Goal: Task Accomplishment & Management: Complete application form

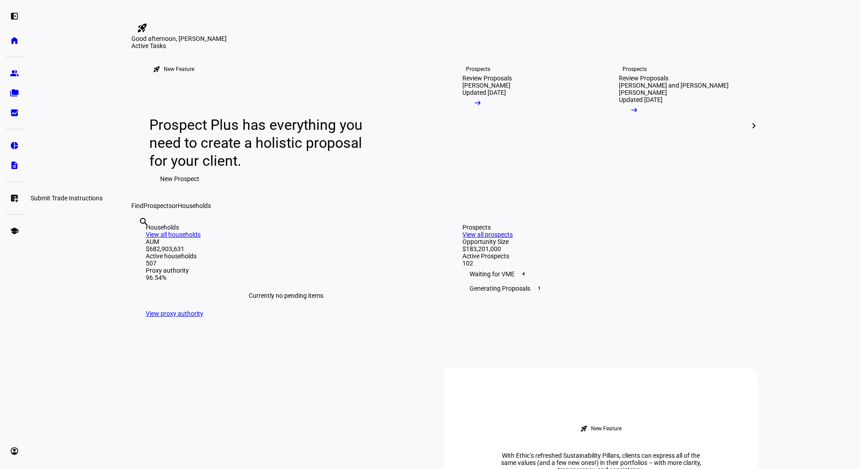
click at [9, 198] on link "list_alt_add Submit Trade Instructions" at bounding box center [14, 198] width 18 height 18
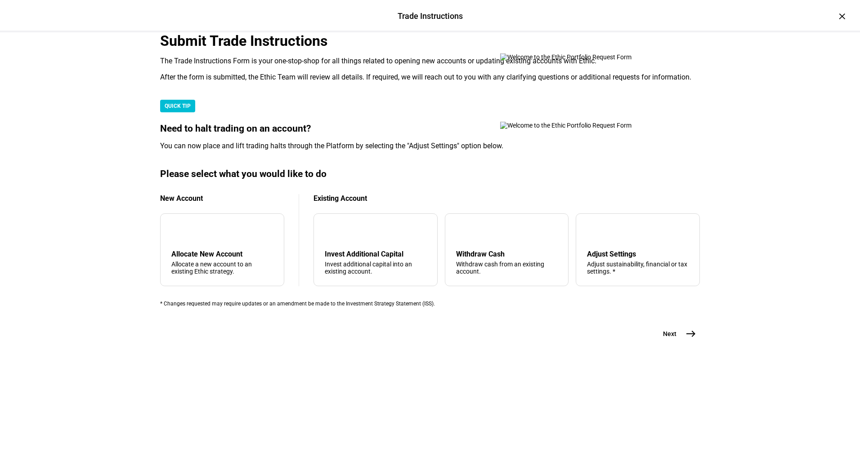
scroll to position [112, 0]
click at [445, 286] on div "arrow_upward Withdraw Cash Withdraw cash from an existing account." at bounding box center [507, 250] width 124 height 73
click at [690, 339] on mat-icon "east" at bounding box center [690, 334] width 11 height 11
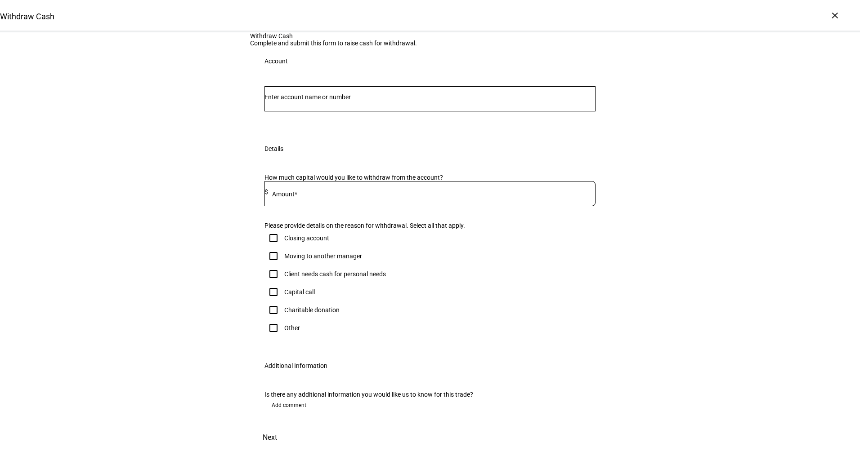
click at [383, 112] on div at bounding box center [429, 98] width 331 height 25
paste input "36198153"
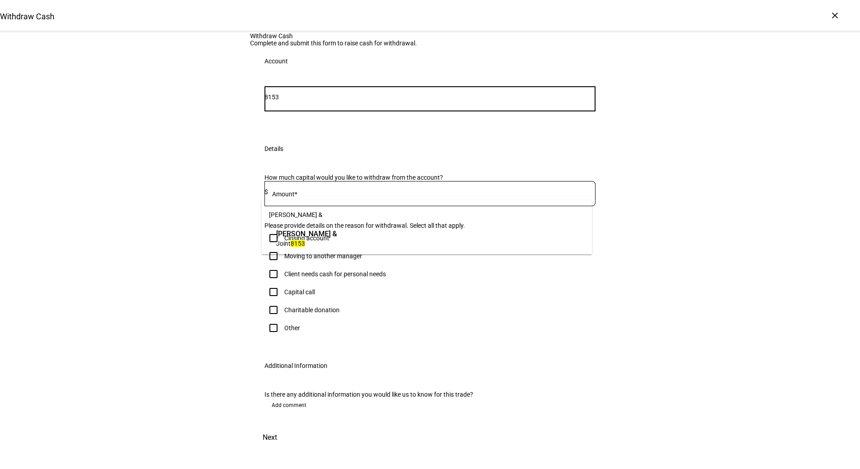
type input "8153"
click at [337, 245] on span "Joint 8153" at bounding box center [306, 243] width 61 height 9
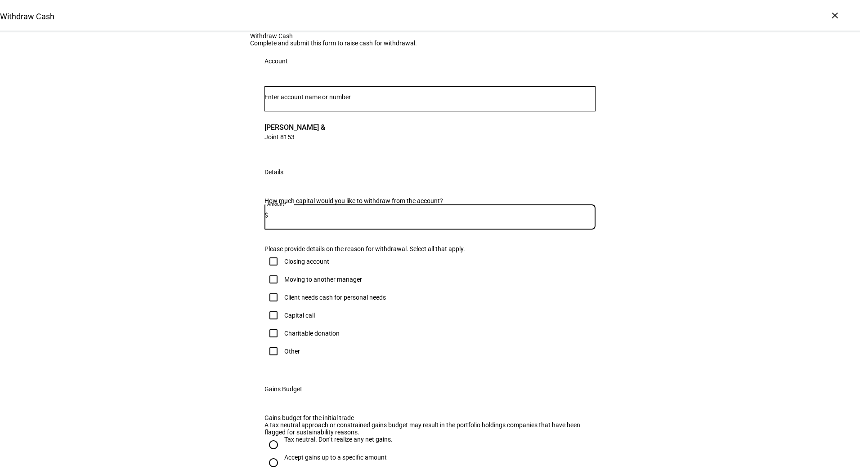
click at [323, 219] on input at bounding box center [431, 215] width 327 height 7
type input "20,000"
click at [286, 301] on div "Client needs cash for personal needs" at bounding box center [335, 297] width 102 height 7
click at [282, 307] on input "Client needs cash for personal needs" at bounding box center [273, 298] width 18 height 18
checkbox input "true"
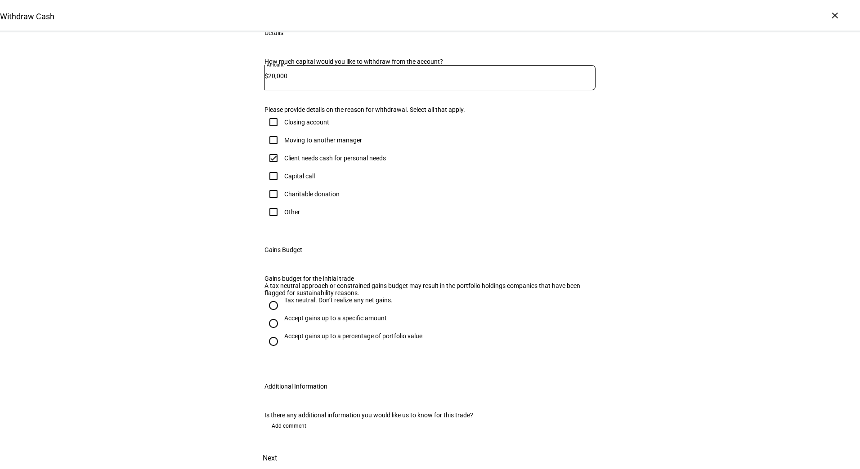
scroll to position [157, 0]
click at [295, 322] on div "Accept gains up to a specific amount" at bounding box center [335, 318] width 103 height 7
click at [282, 333] on input "Accept gains up to a specific amount" at bounding box center [273, 324] width 18 height 18
radio input "true"
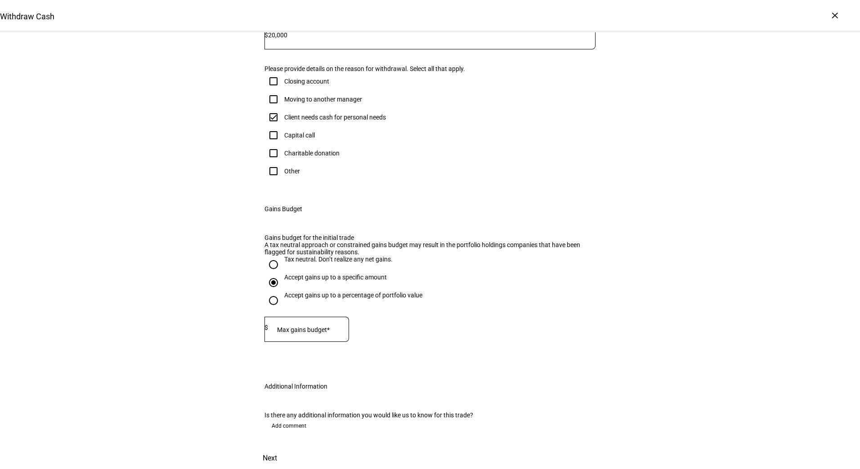
scroll to position [328, 0]
click at [309, 330] on div at bounding box center [308, 329] width 81 height 25
type input "7,000"
click at [277, 448] on span "Next" at bounding box center [270, 459] width 14 height 22
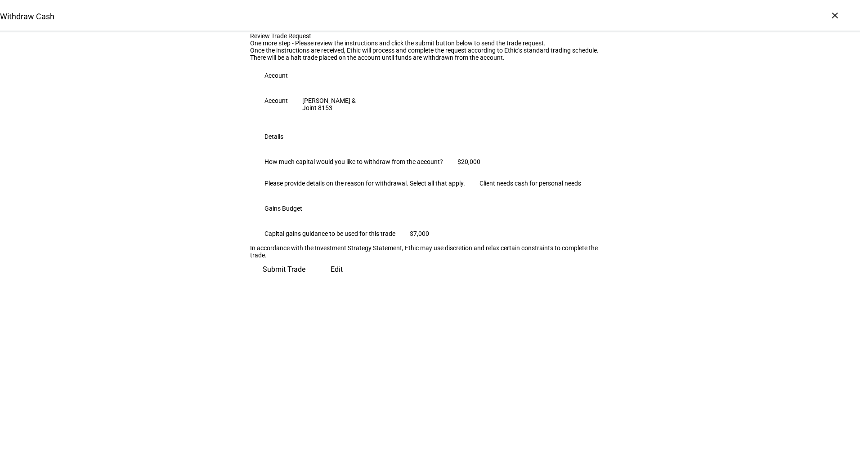
scroll to position [0, 0]
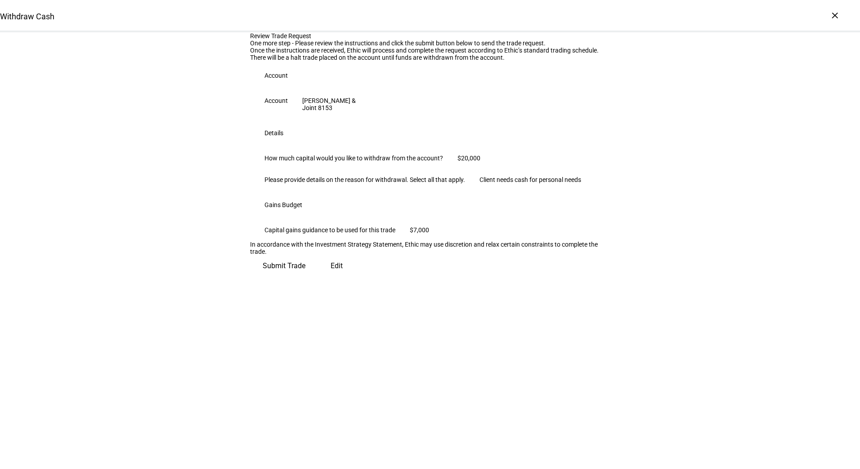
click at [305, 277] on span "Submit Trade" at bounding box center [284, 266] width 43 height 22
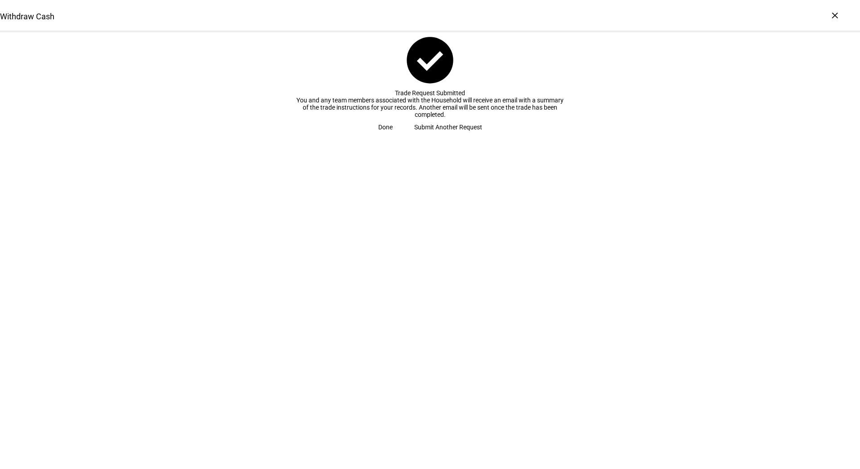
click at [415, 136] on span "Submit Another Request" at bounding box center [448, 127] width 68 height 18
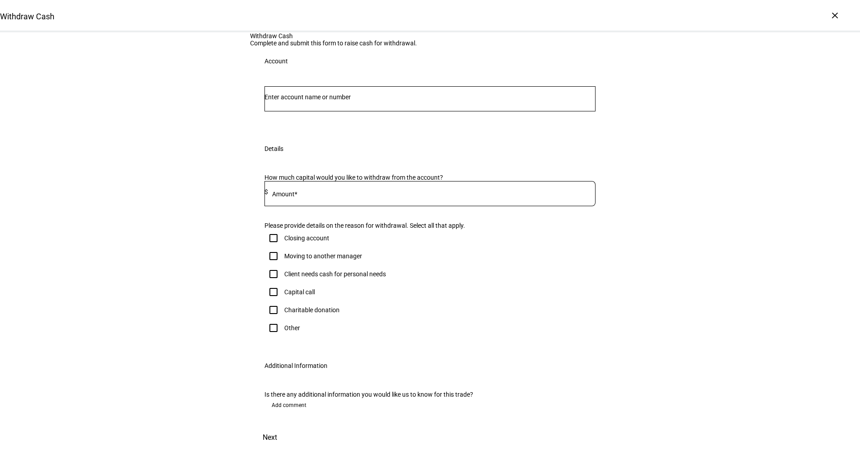
click at [335, 101] on input "Number" at bounding box center [429, 97] width 331 height 7
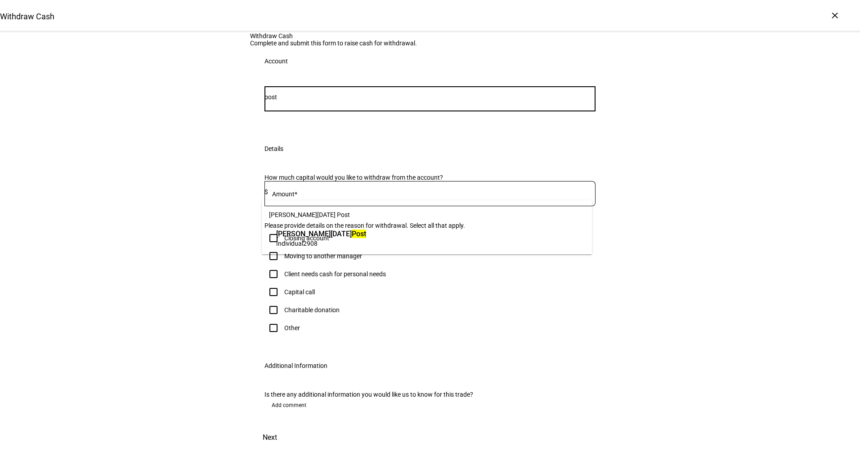
type input "post"
click at [313, 244] on span "2908" at bounding box center [310, 243] width 14 height 7
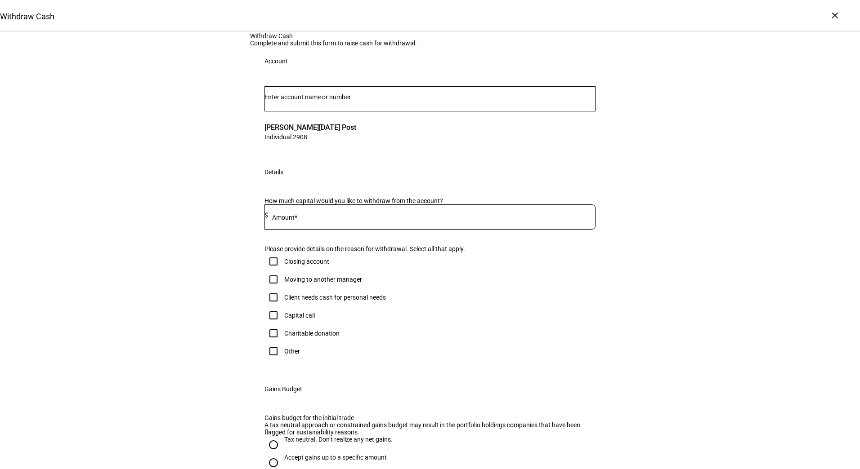
click at [391, 219] on input at bounding box center [431, 215] width 327 height 7
type input "25,000"
click at [348, 301] on div "Client needs cash for personal needs" at bounding box center [335, 297] width 102 height 7
click at [282, 307] on input "Client needs cash for personal needs" at bounding box center [273, 298] width 18 height 18
checkbox input "true"
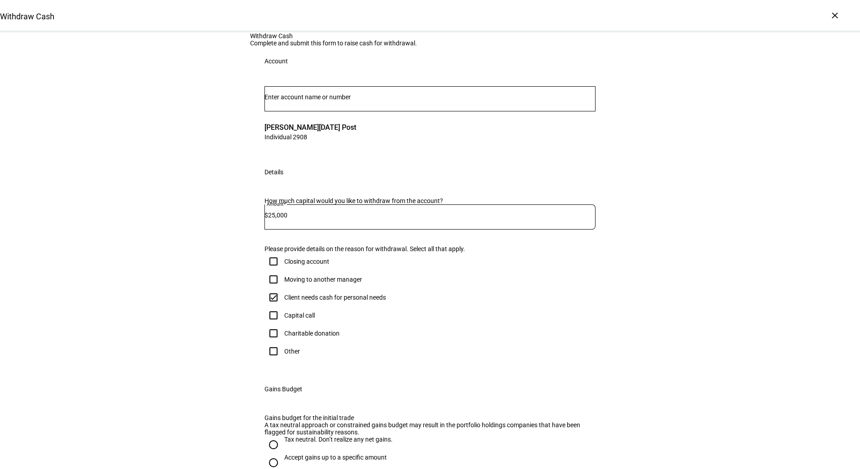
click at [846, 182] on div "Withdraw Cash Complete and submit this form to raise cash for withdrawal. Accou…" at bounding box center [430, 320] width 860 height 576
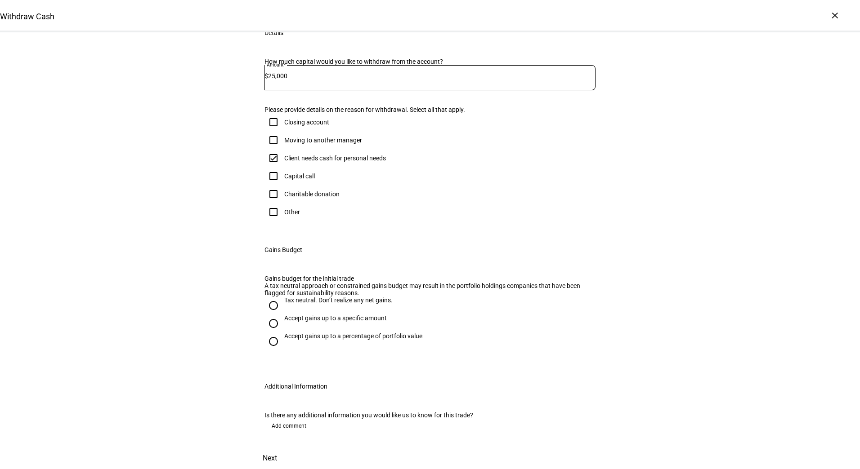
scroll to position [193, 0]
click at [307, 322] on div "Accept gains up to a specific amount" at bounding box center [335, 318] width 103 height 7
click at [282, 333] on input "Accept gains up to a specific amount" at bounding box center [273, 324] width 18 height 18
radio input "true"
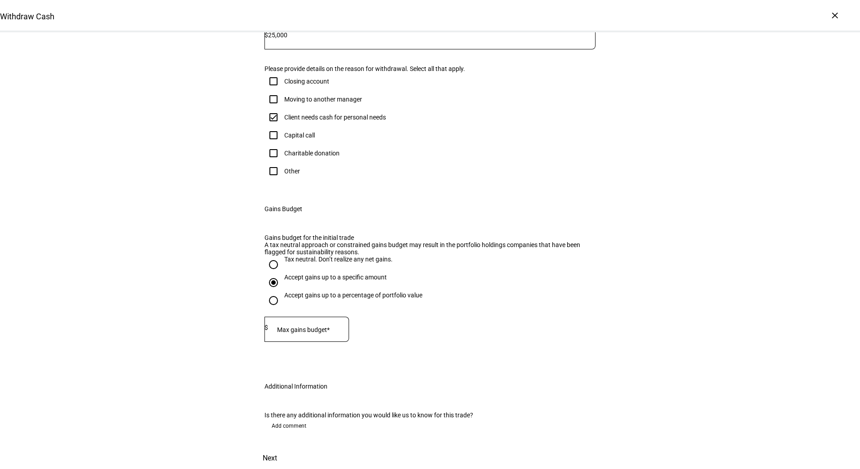
scroll to position [251, 0]
click at [299, 334] on mat-label "Max gains budget*" at bounding box center [303, 329] width 53 height 7
type input "17,000"
click at [277, 448] on span "Next" at bounding box center [270, 459] width 14 height 22
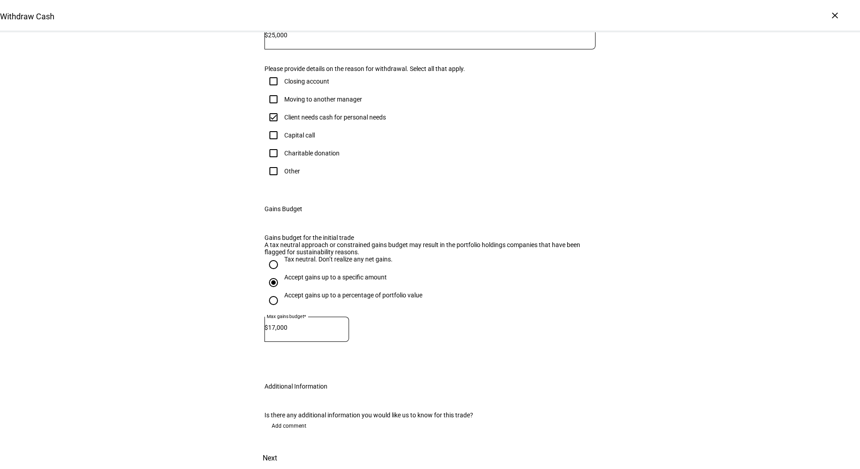
scroll to position [0, 0]
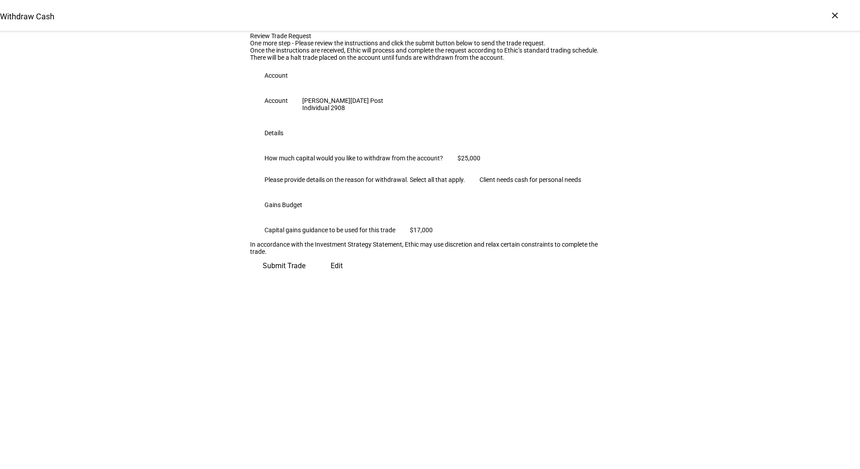
click at [305, 277] on span "Submit Trade" at bounding box center [284, 266] width 43 height 22
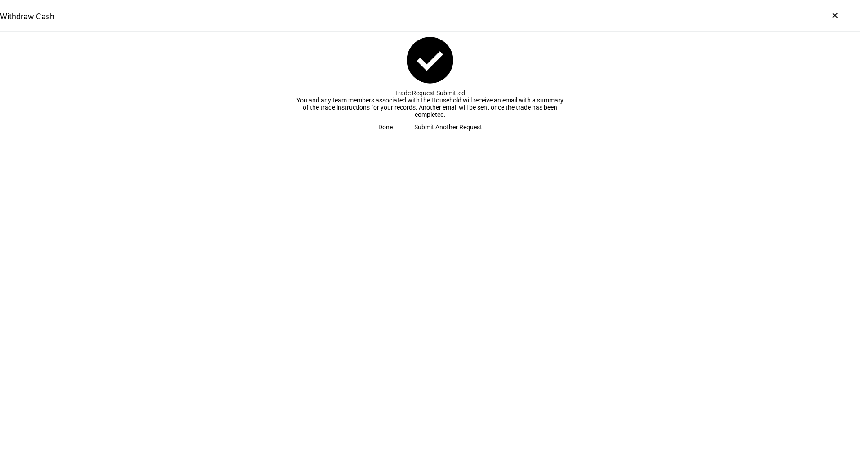
click at [403, 136] on span at bounding box center [385, 127] width 36 height 18
